Goal: Task Accomplishment & Management: Use online tool/utility

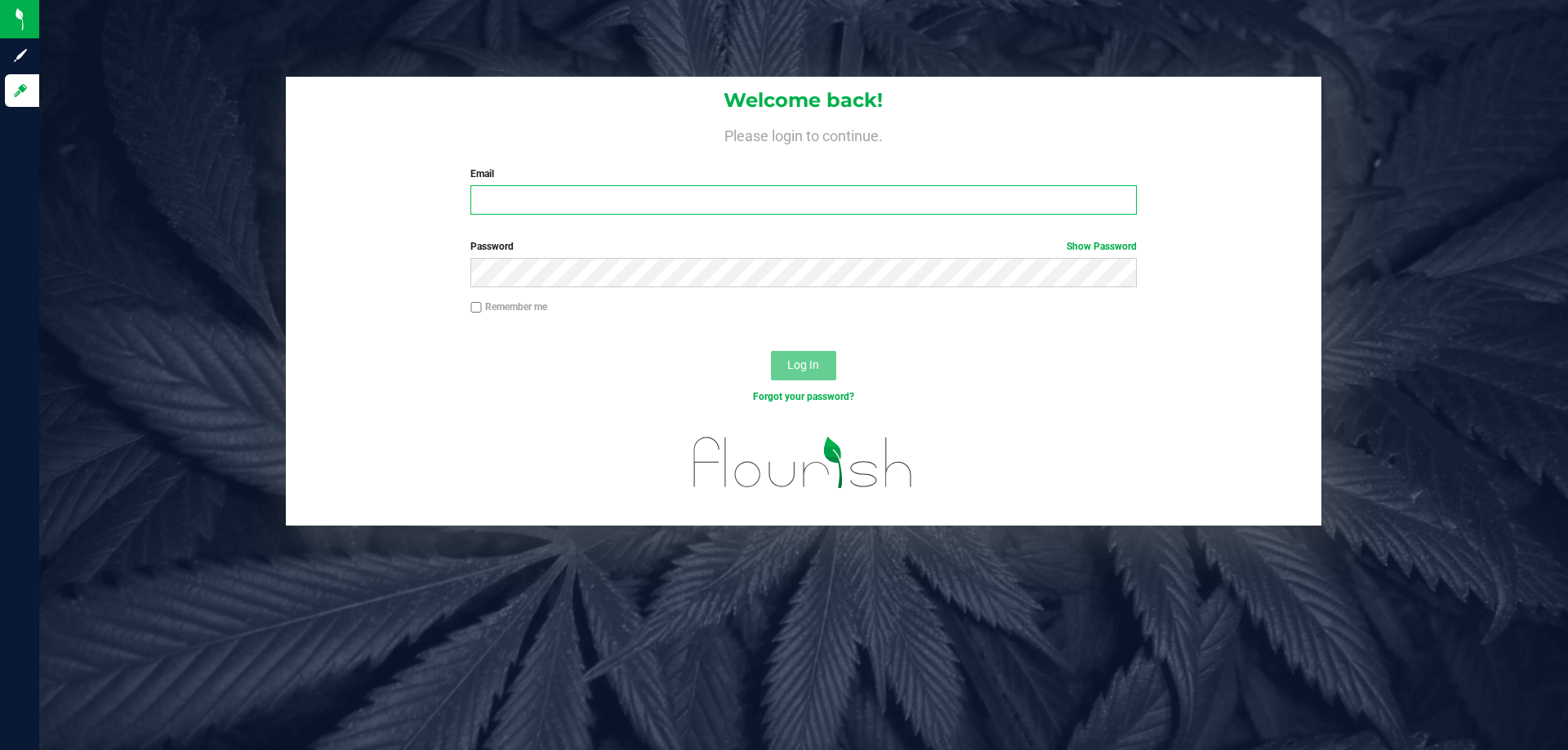
click at [508, 190] on input "Email" at bounding box center [804, 200] width 666 height 29
type input "[EMAIL_ADDRESS][DOMAIN_NAME]"
click at [771, 352] on button "Log In" at bounding box center [804, 366] width 66 height 29
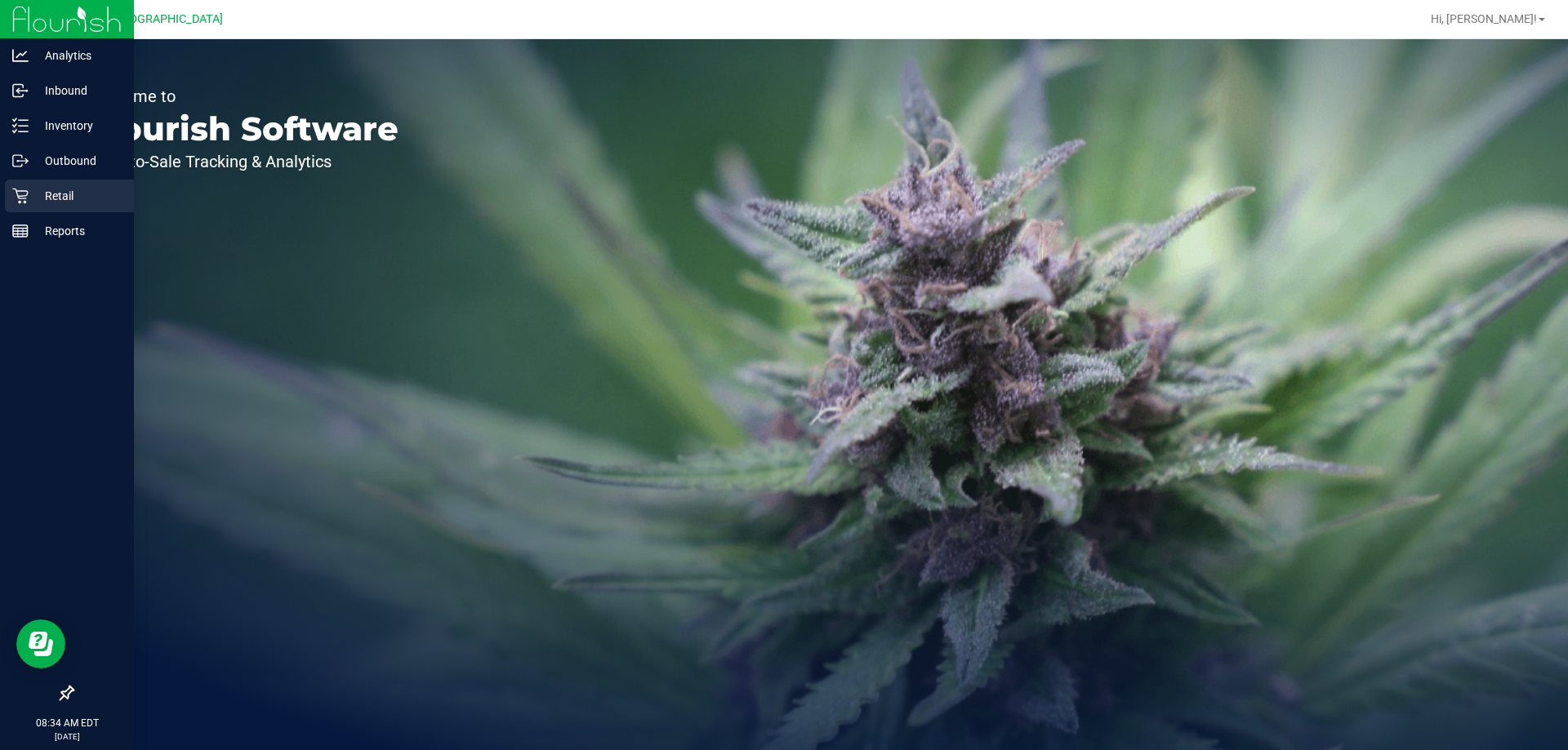
click at [22, 193] on icon at bounding box center [20, 195] width 16 height 16
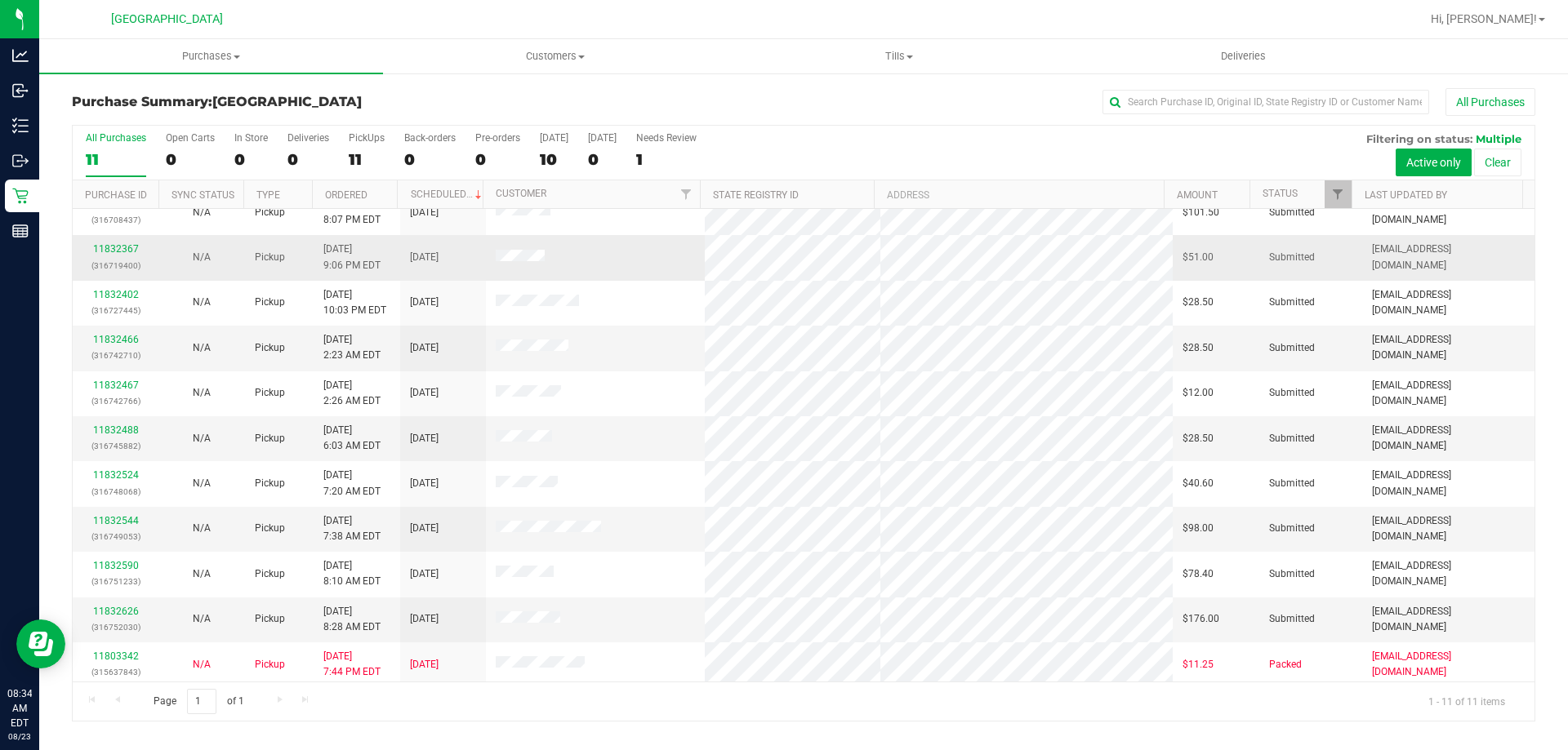
scroll to position [23, 0]
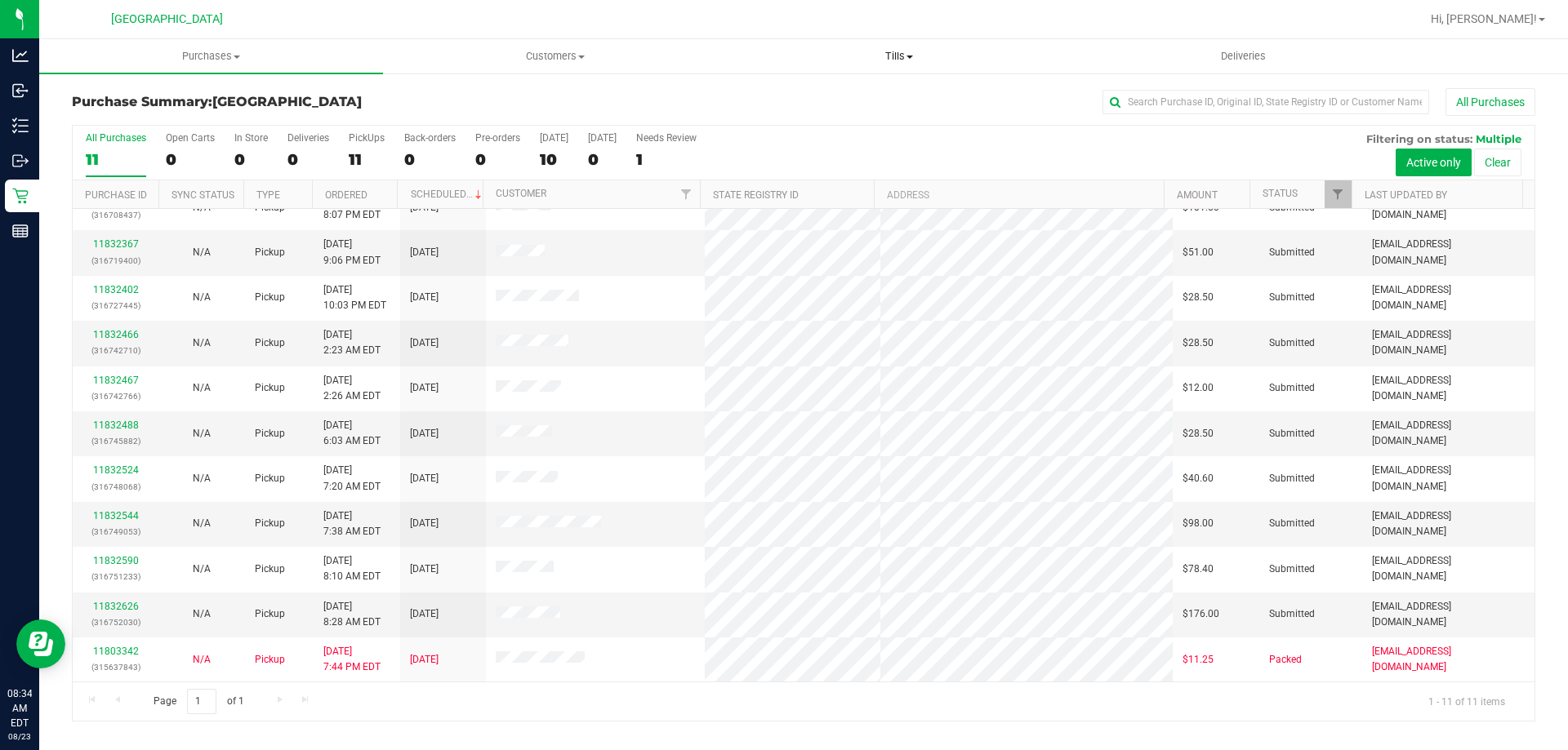
click at [887, 56] on span "Tills" at bounding box center [898, 56] width 342 height 15
click at [789, 97] on span "Manage tills" at bounding box center [782, 98] width 111 height 14
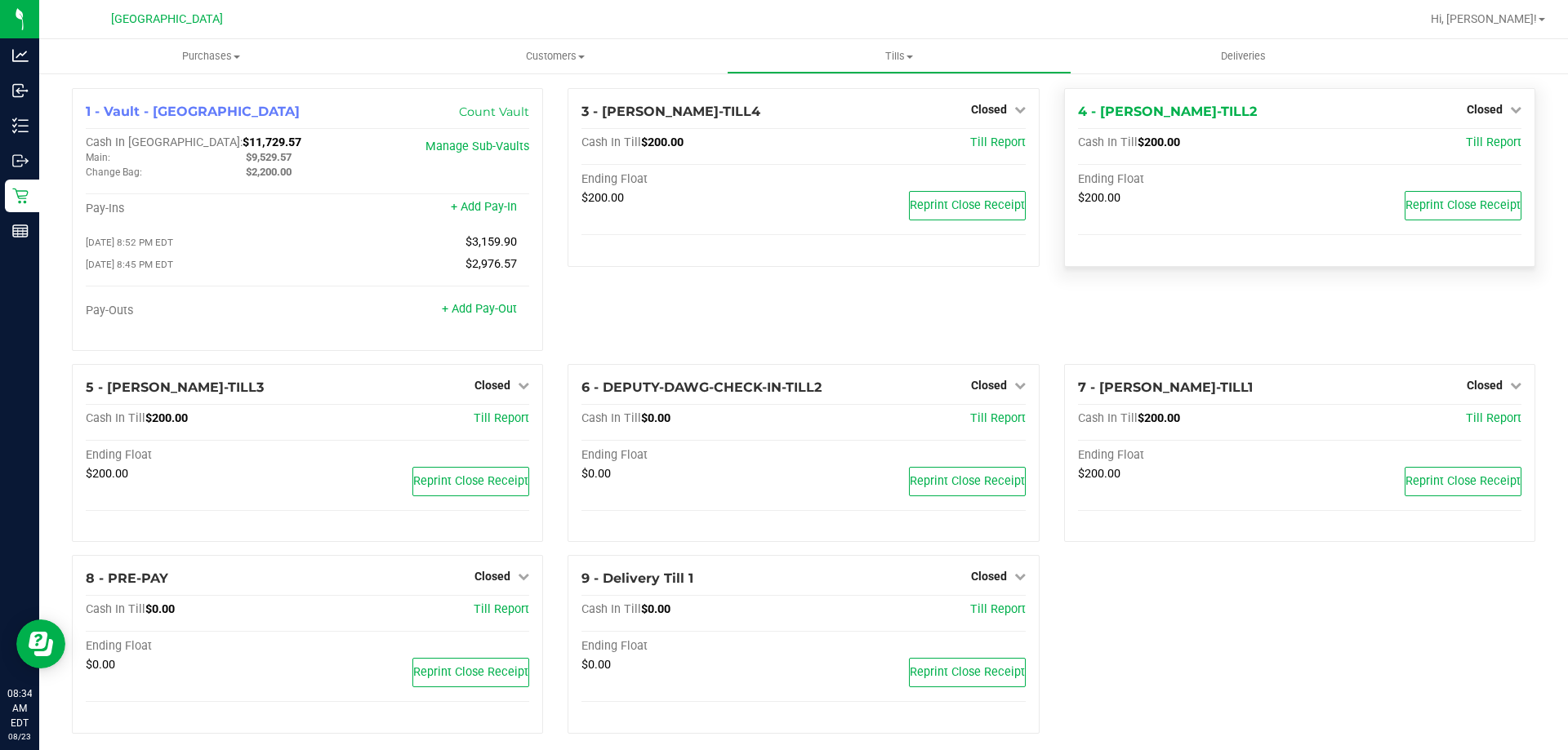
click at [1467, 107] on div "Closed" at bounding box center [1494, 109] width 54 height 20
click at [1477, 112] on span "Closed" at bounding box center [1485, 110] width 36 height 13
click at [1477, 142] on link "Open Till" at bounding box center [1485, 143] width 43 height 13
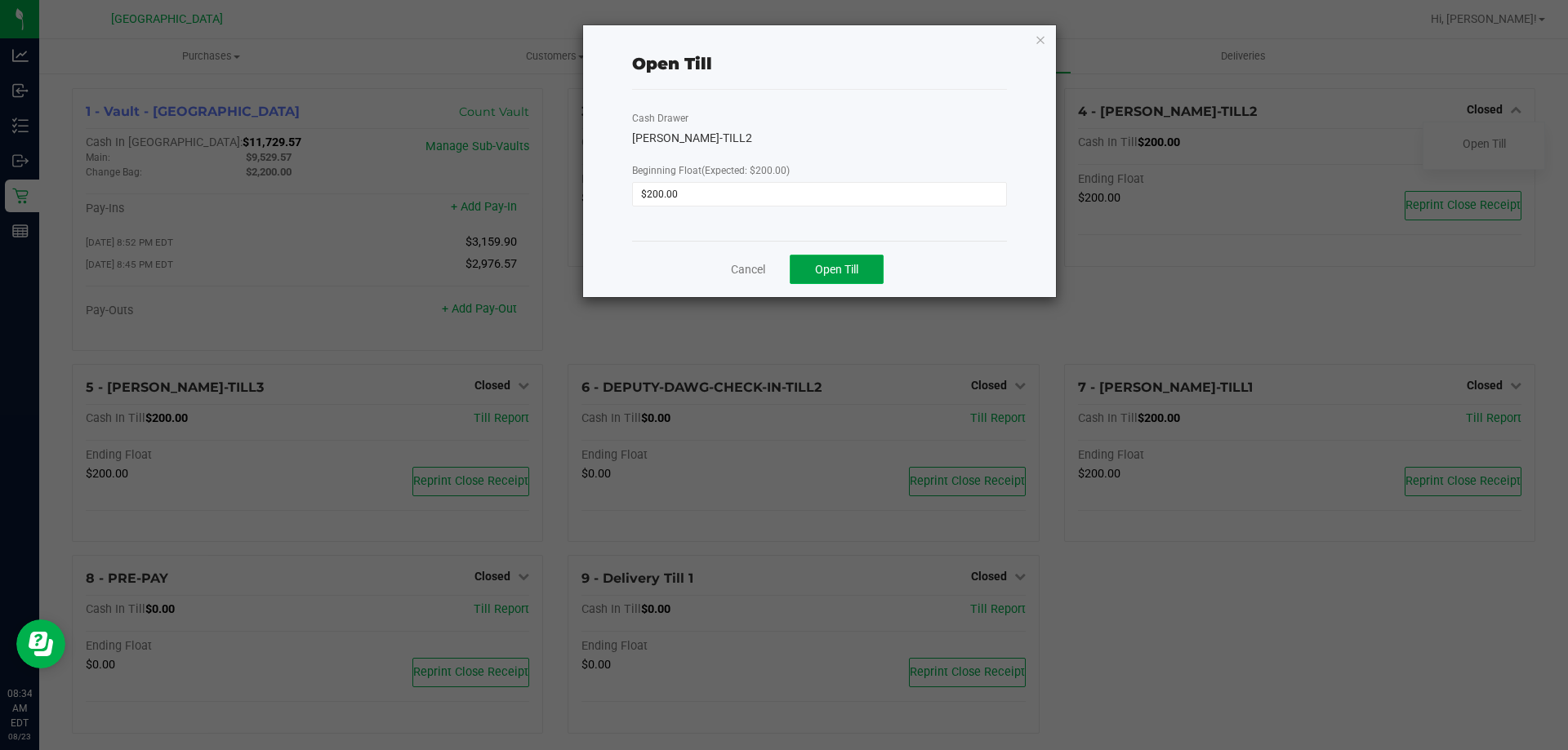
click at [837, 267] on span "Open Till" at bounding box center [837, 269] width 43 height 13
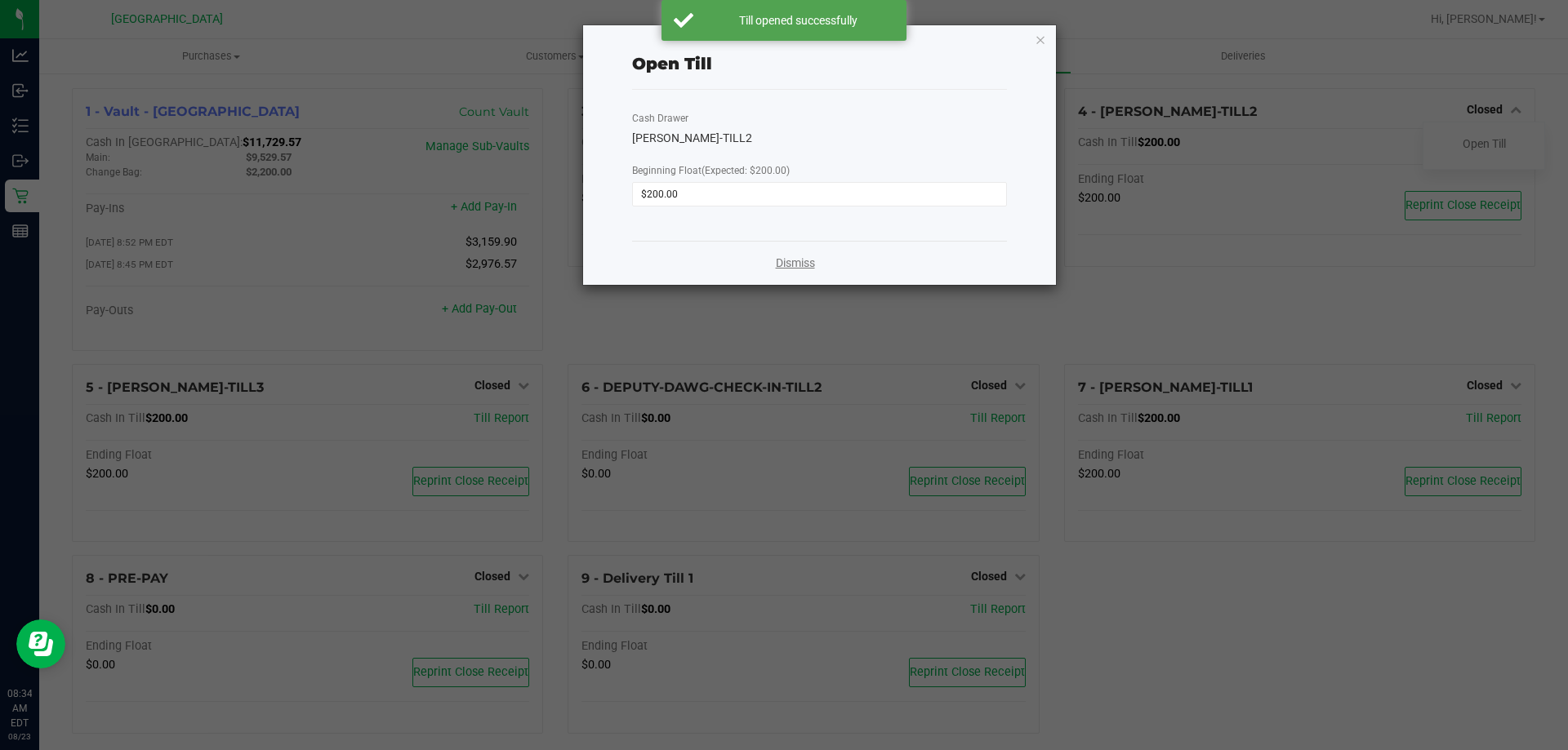
click at [787, 262] on link "Dismiss" at bounding box center [795, 263] width 39 height 17
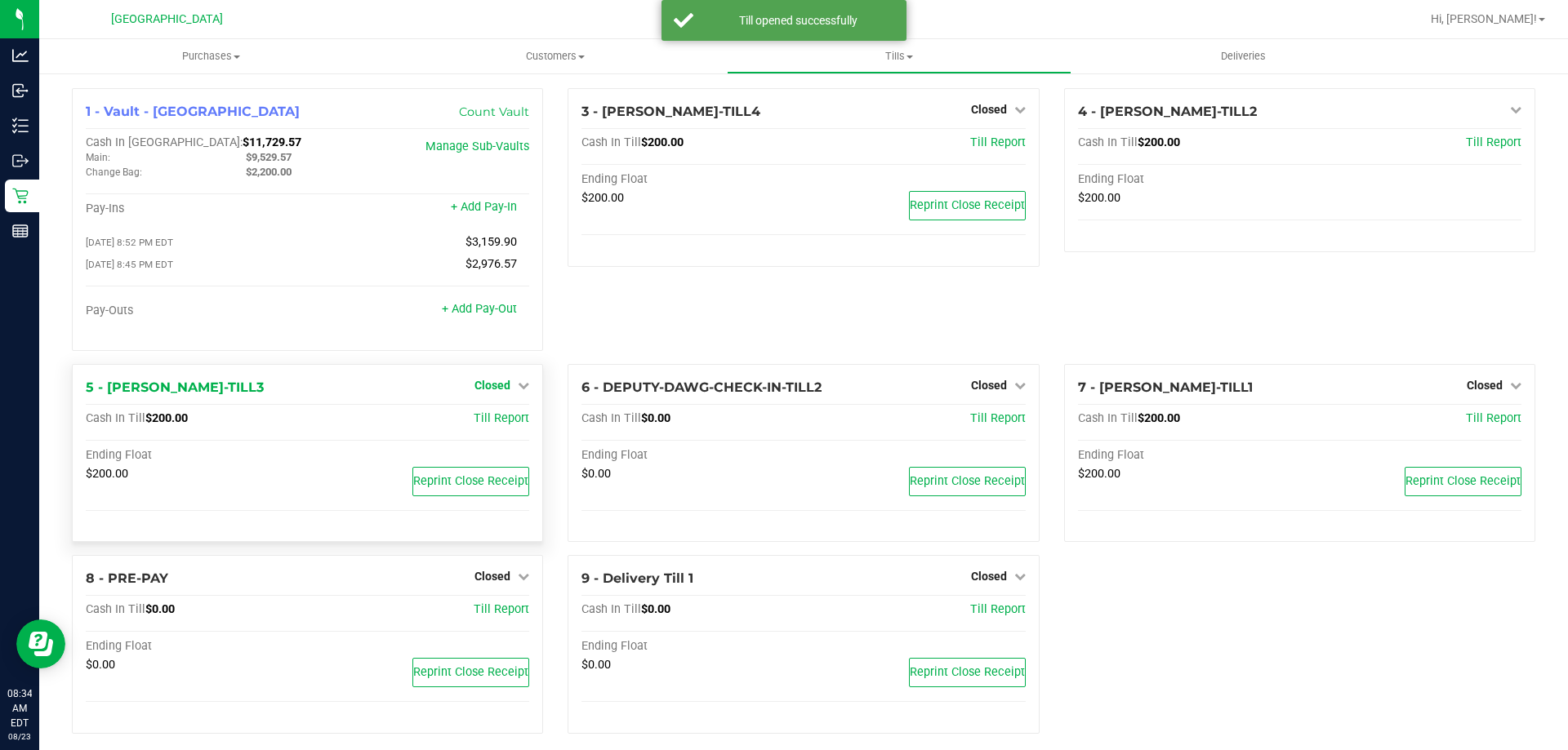
click at [487, 391] on span "Closed" at bounding box center [492, 385] width 36 height 13
click at [490, 424] on link "Open Till" at bounding box center [492, 419] width 43 height 13
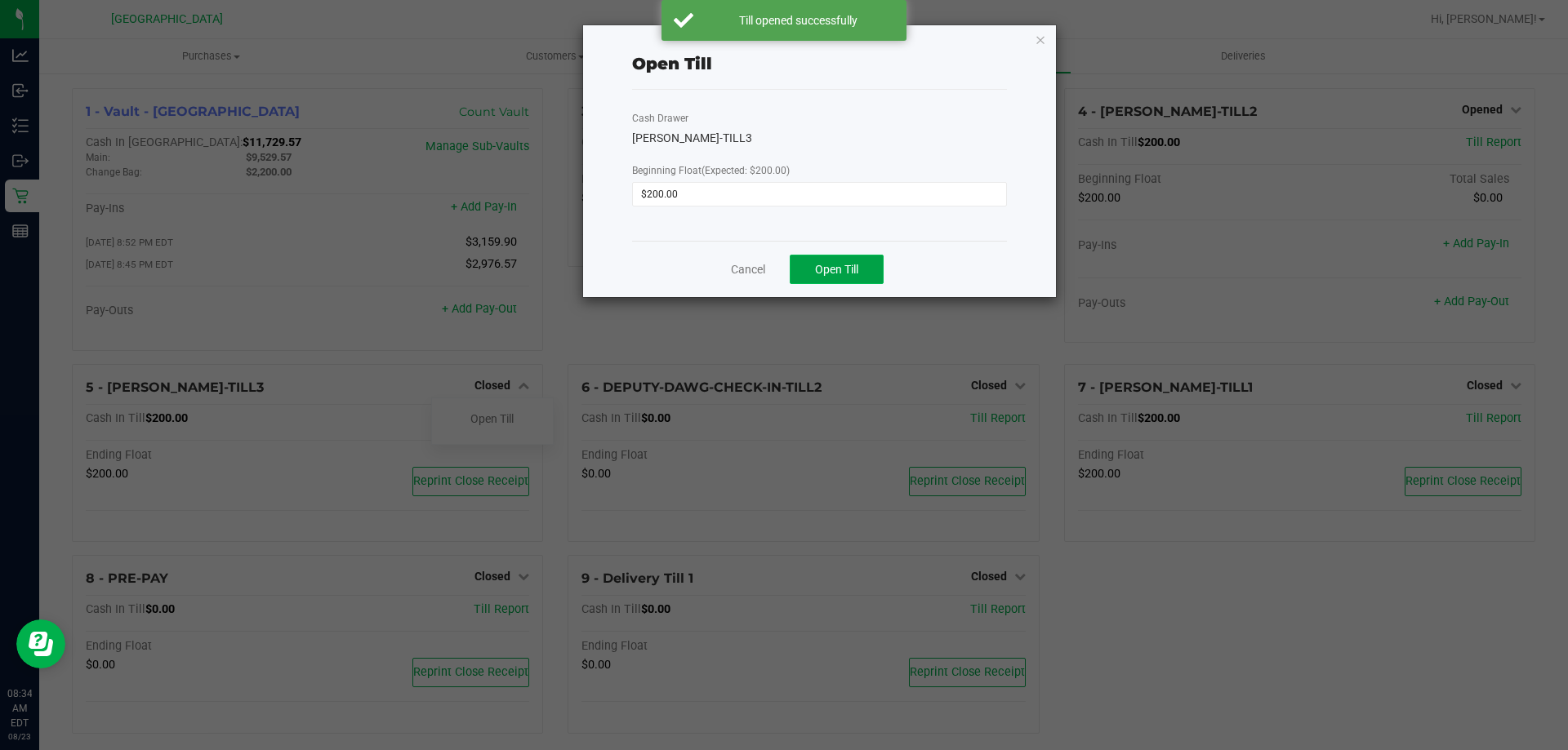
click at [819, 277] on button "Open Till" at bounding box center [837, 269] width 94 height 29
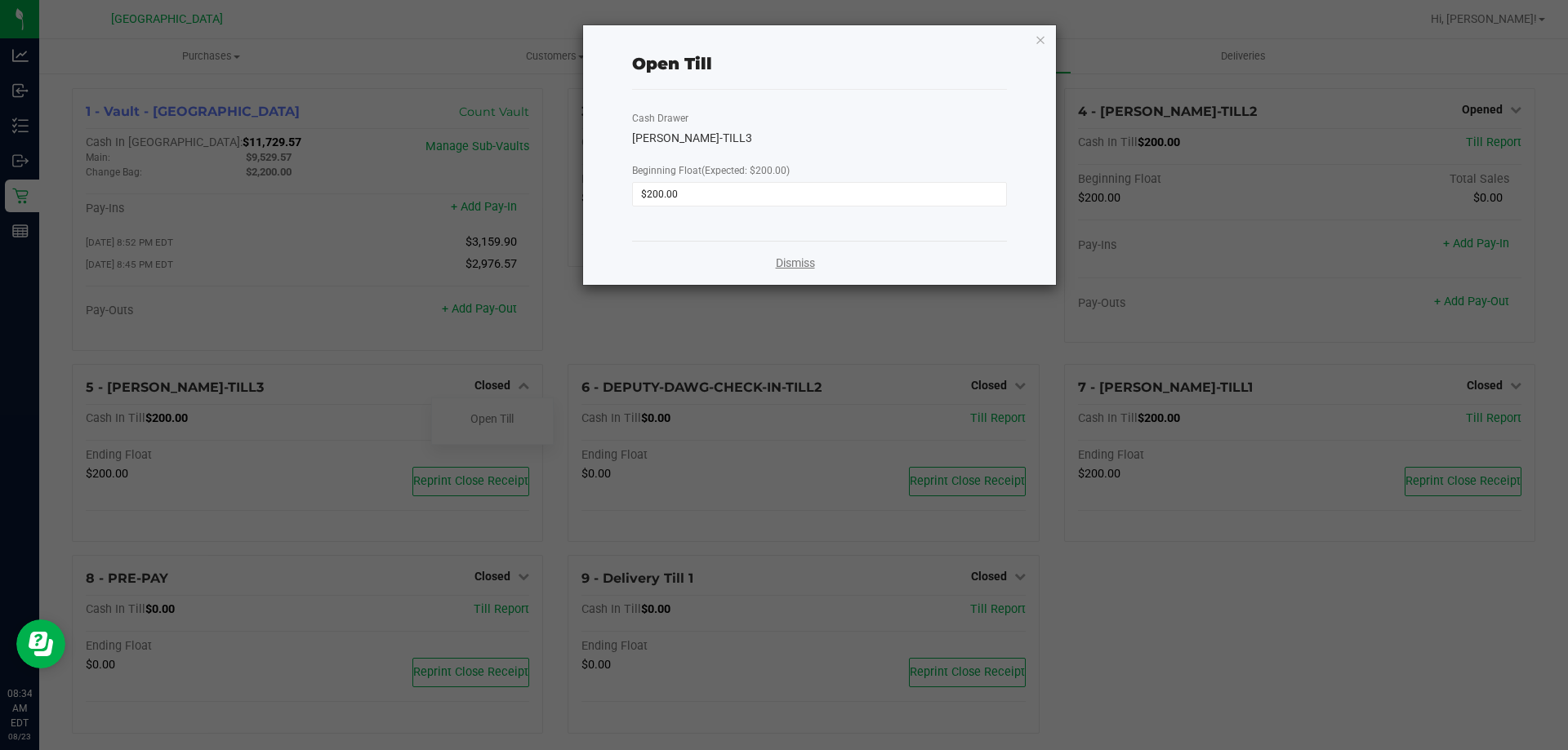
click at [790, 262] on link "Dismiss" at bounding box center [795, 263] width 39 height 17
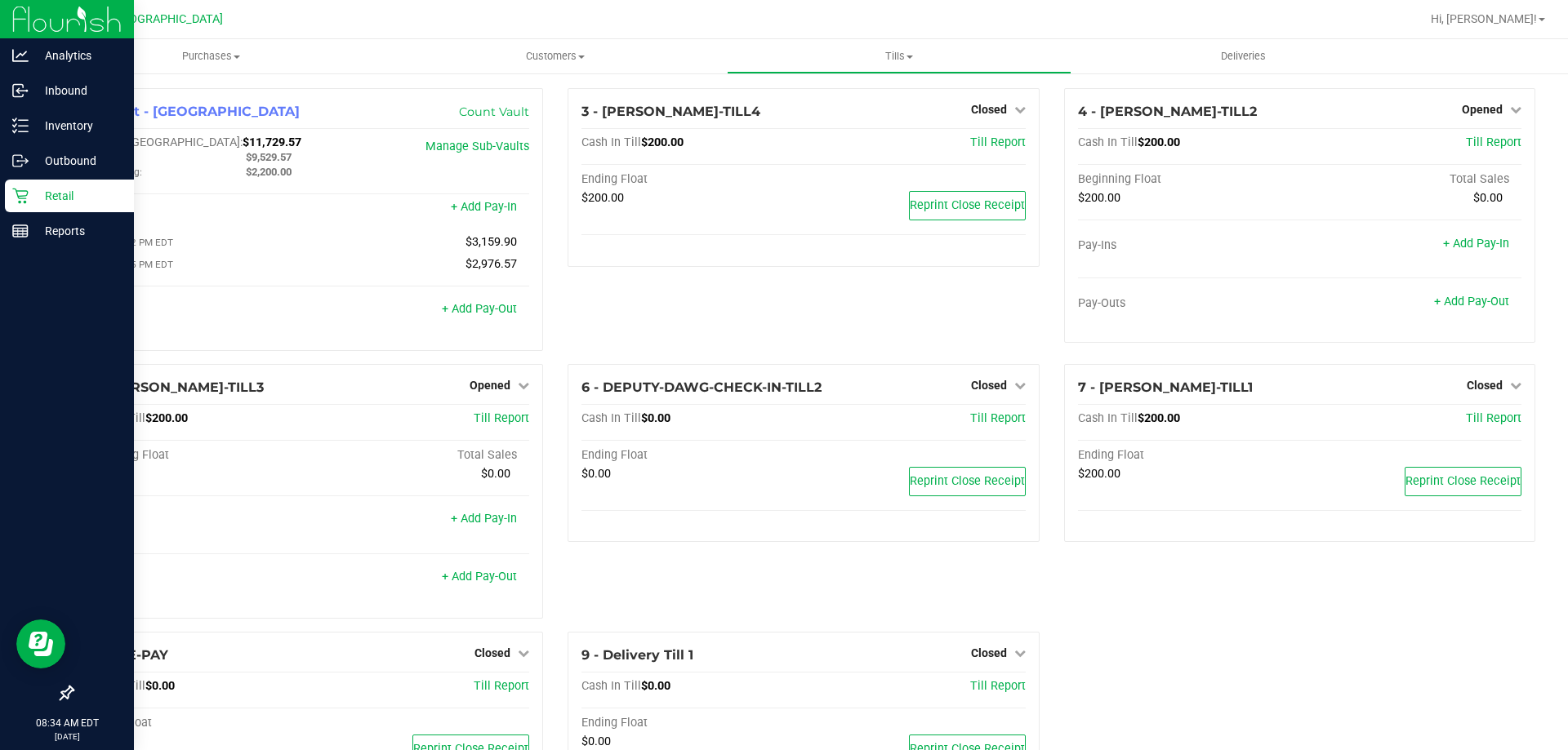
click at [49, 200] on p "Retail" at bounding box center [77, 196] width 98 height 20
